Goal: Information Seeking & Learning: Check status

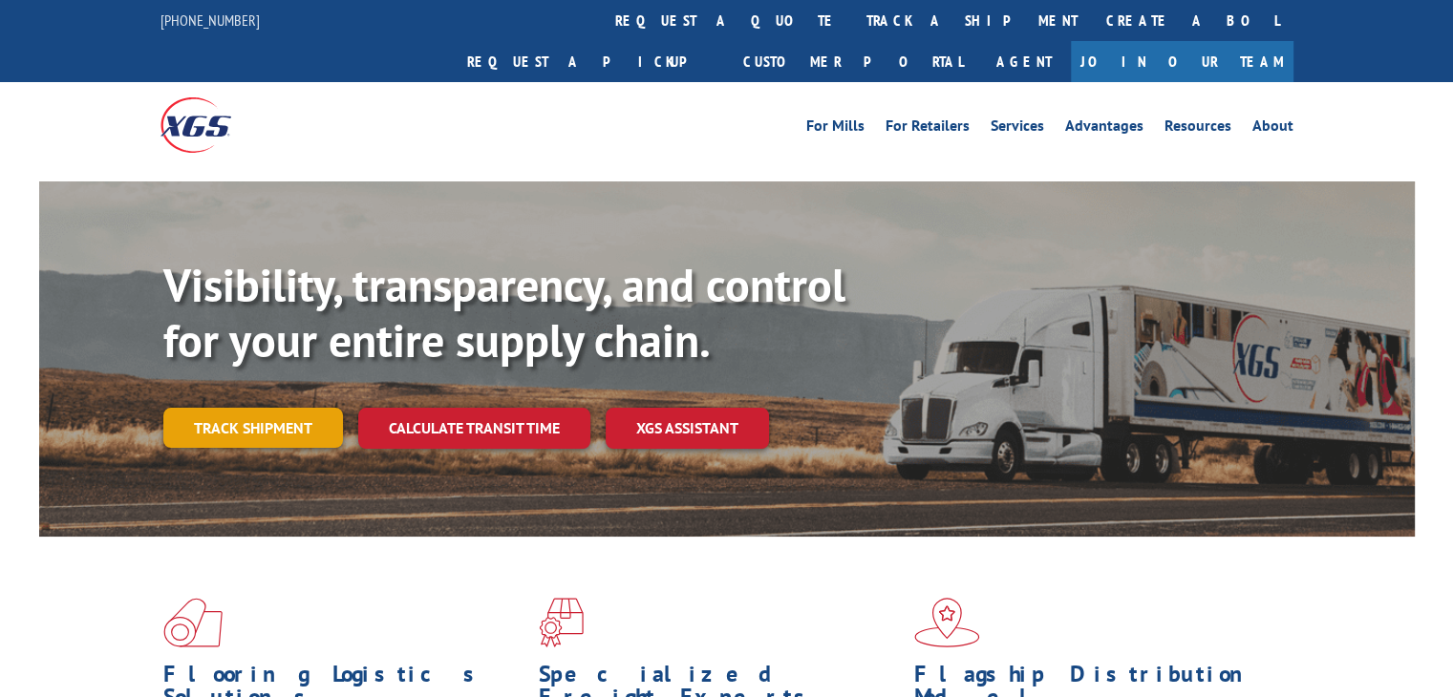
click at [266, 408] on link "Track shipment" at bounding box center [253, 428] width 180 height 40
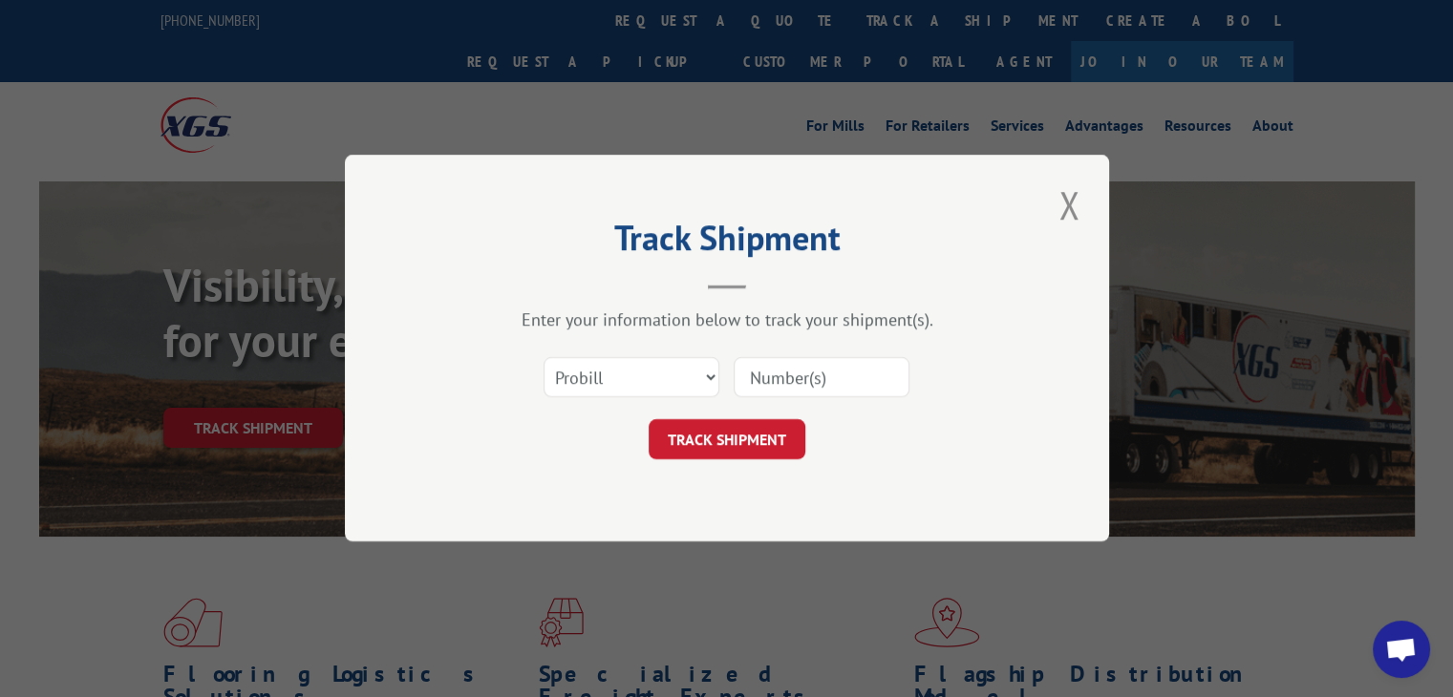
click at [798, 382] on input at bounding box center [822, 378] width 176 height 40
type input "15983441"
click at [747, 443] on button "TRACK SHIPMENT" at bounding box center [727, 440] width 157 height 40
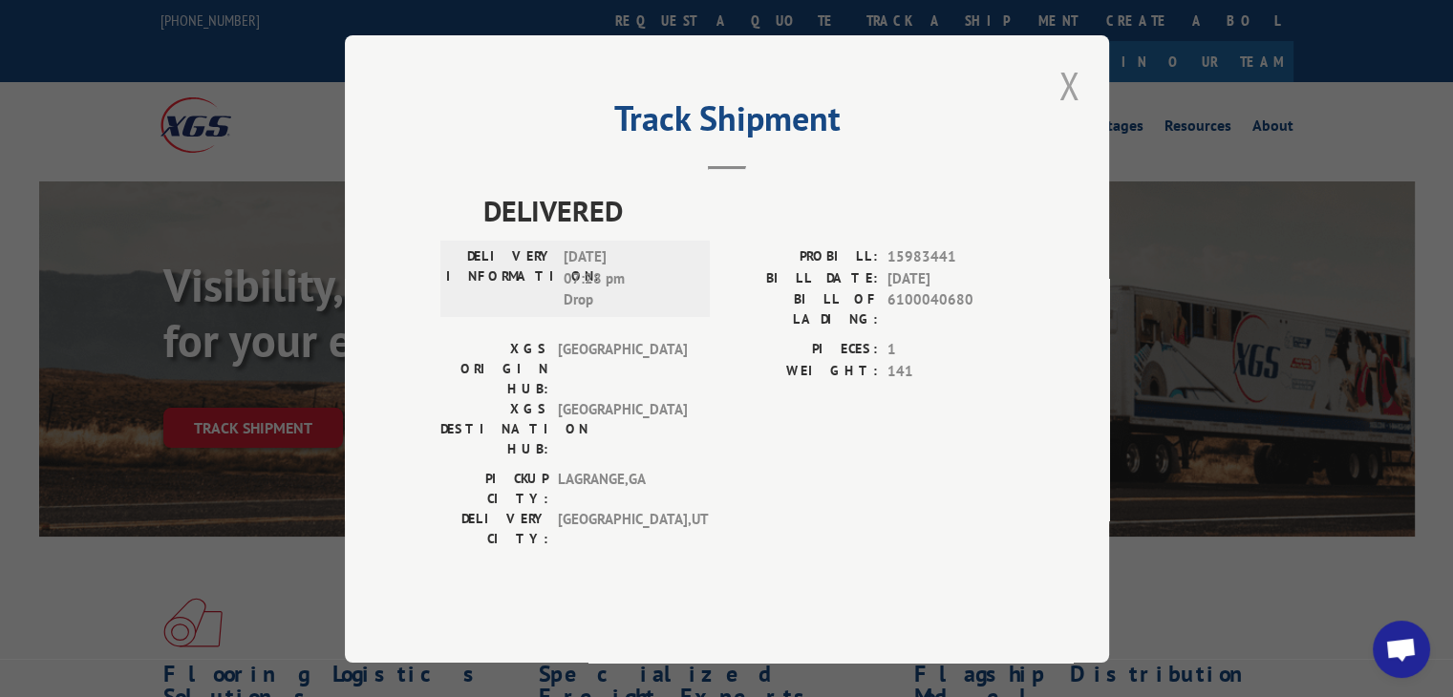
click at [1074, 112] on button "Close modal" at bounding box center [1069, 85] width 32 height 53
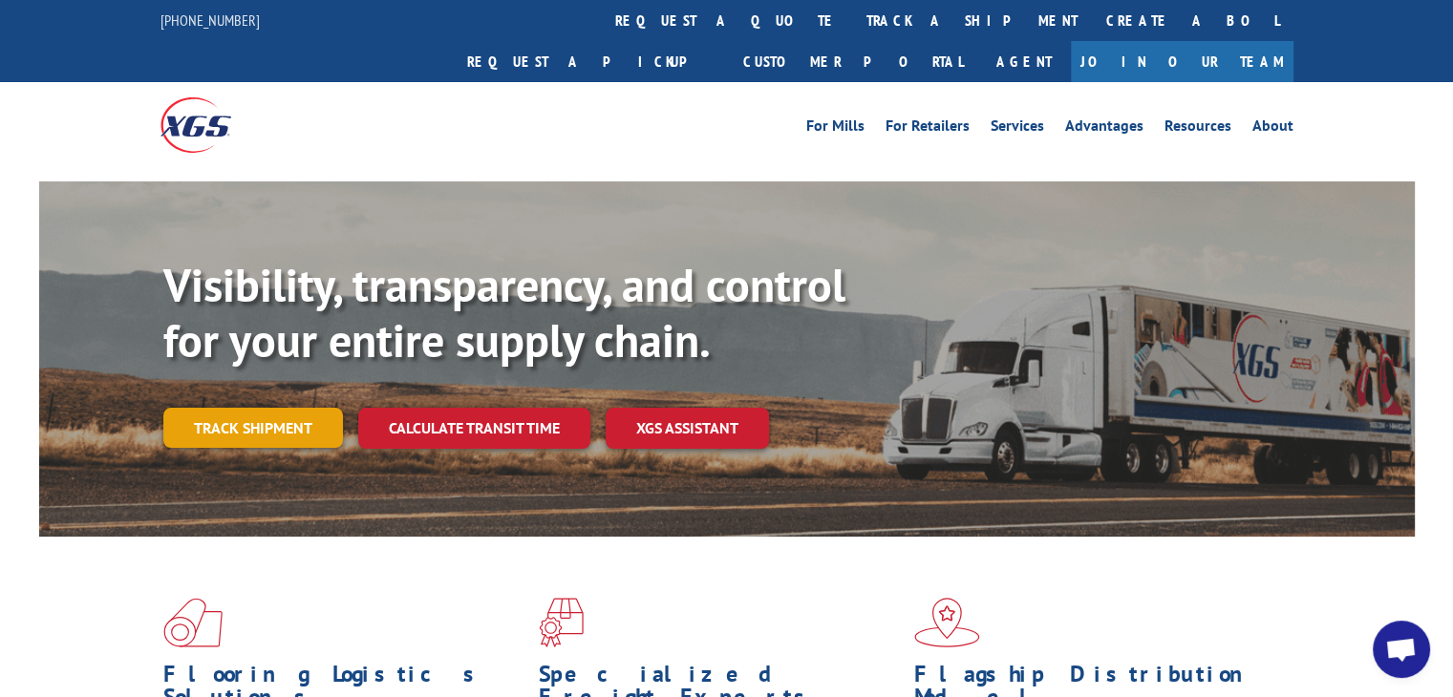
click at [221, 408] on link "Track shipment" at bounding box center [253, 428] width 180 height 40
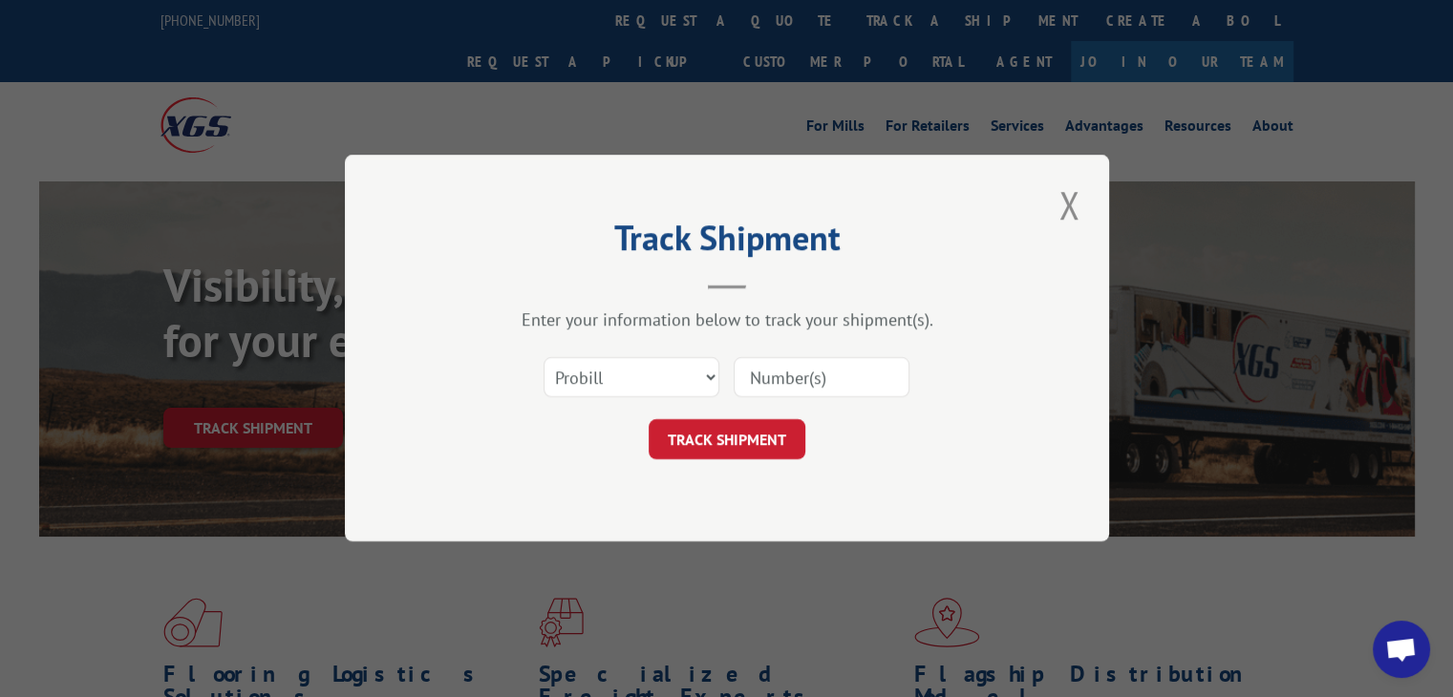
click at [844, 387] on input at bounding box center [822, 378] width 176 height 40
type input "15983589"
click at [734, 441] on button "TRACK SHIPMENT" at bounding box center [727, 440] width 157 height 40
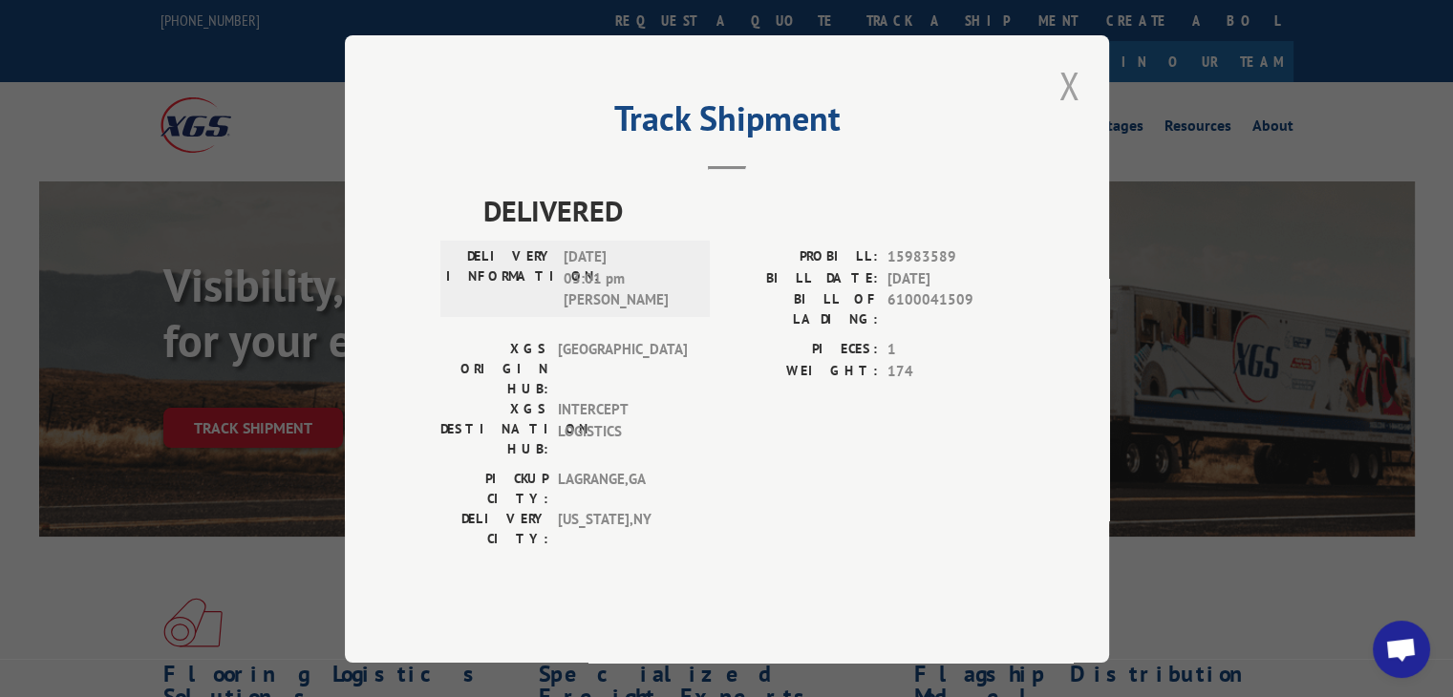
click at [1077, 112] on button "Close modal" at bounding box center [1069, 85] width 32 height 53
